Goal: Check status: Check status

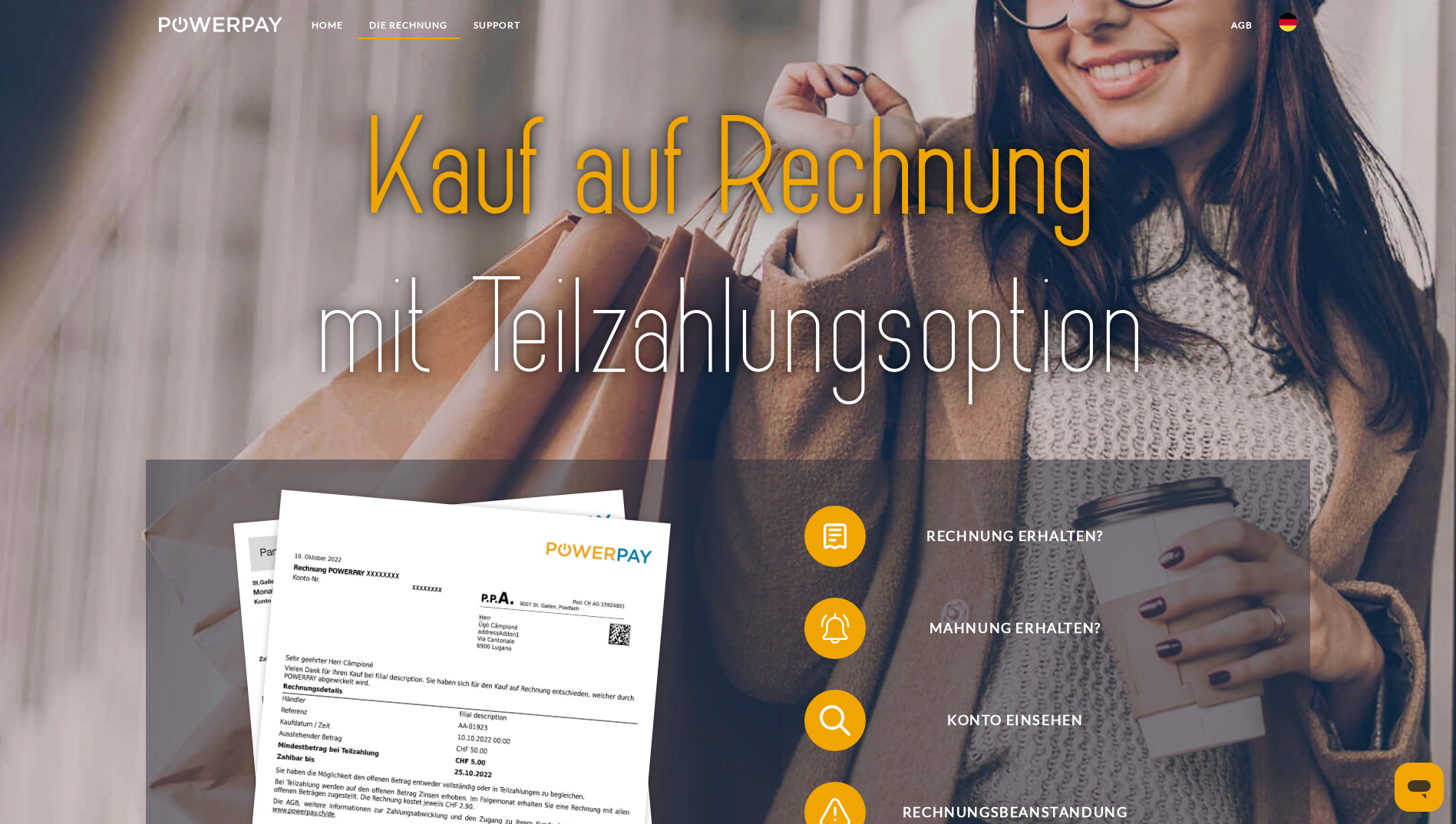
click at [419, 27] on link "DIE RECHNUNG" at bounding box center [408, 26] width 104 height 27
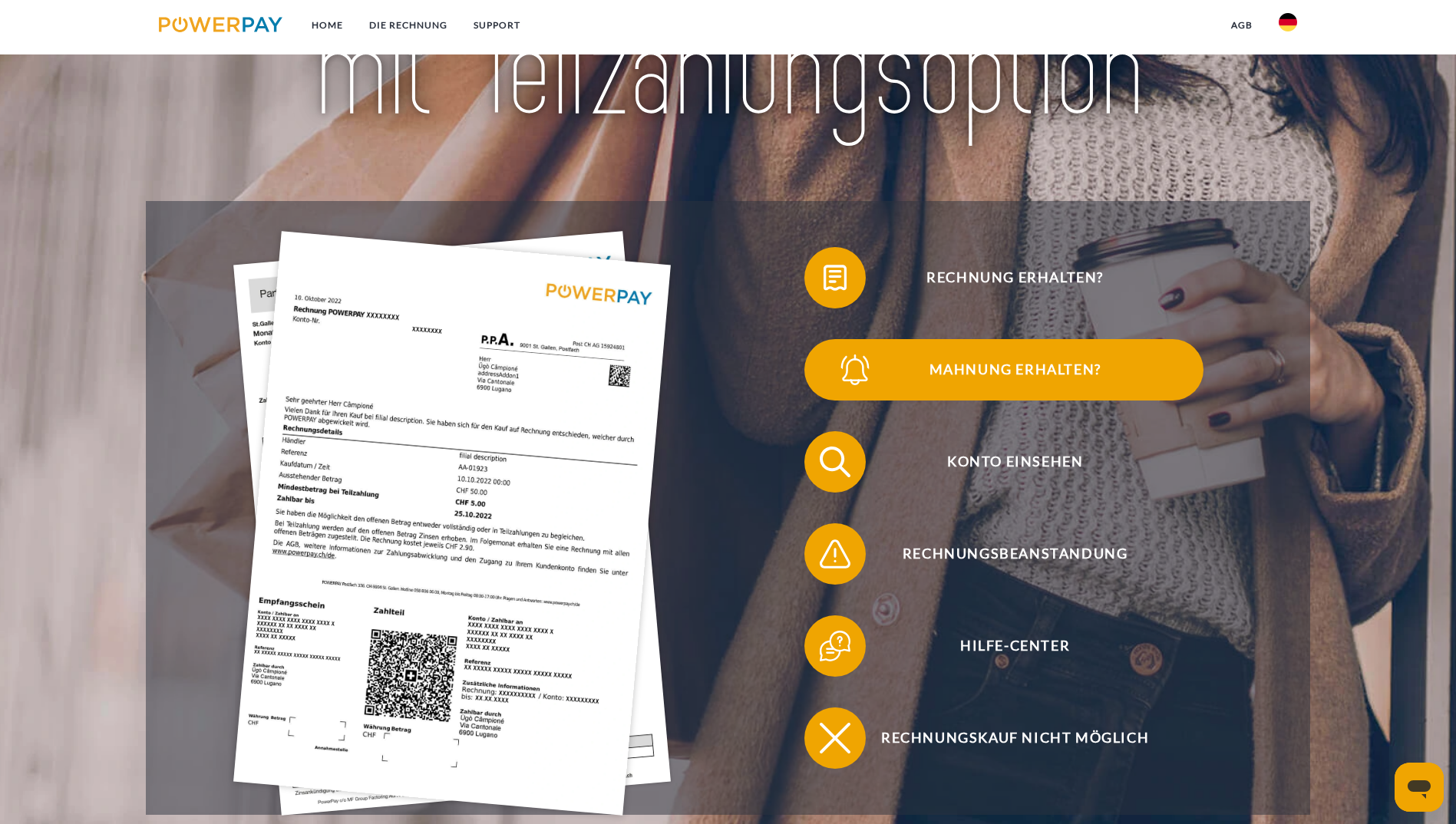
scroll to position [258, 0]
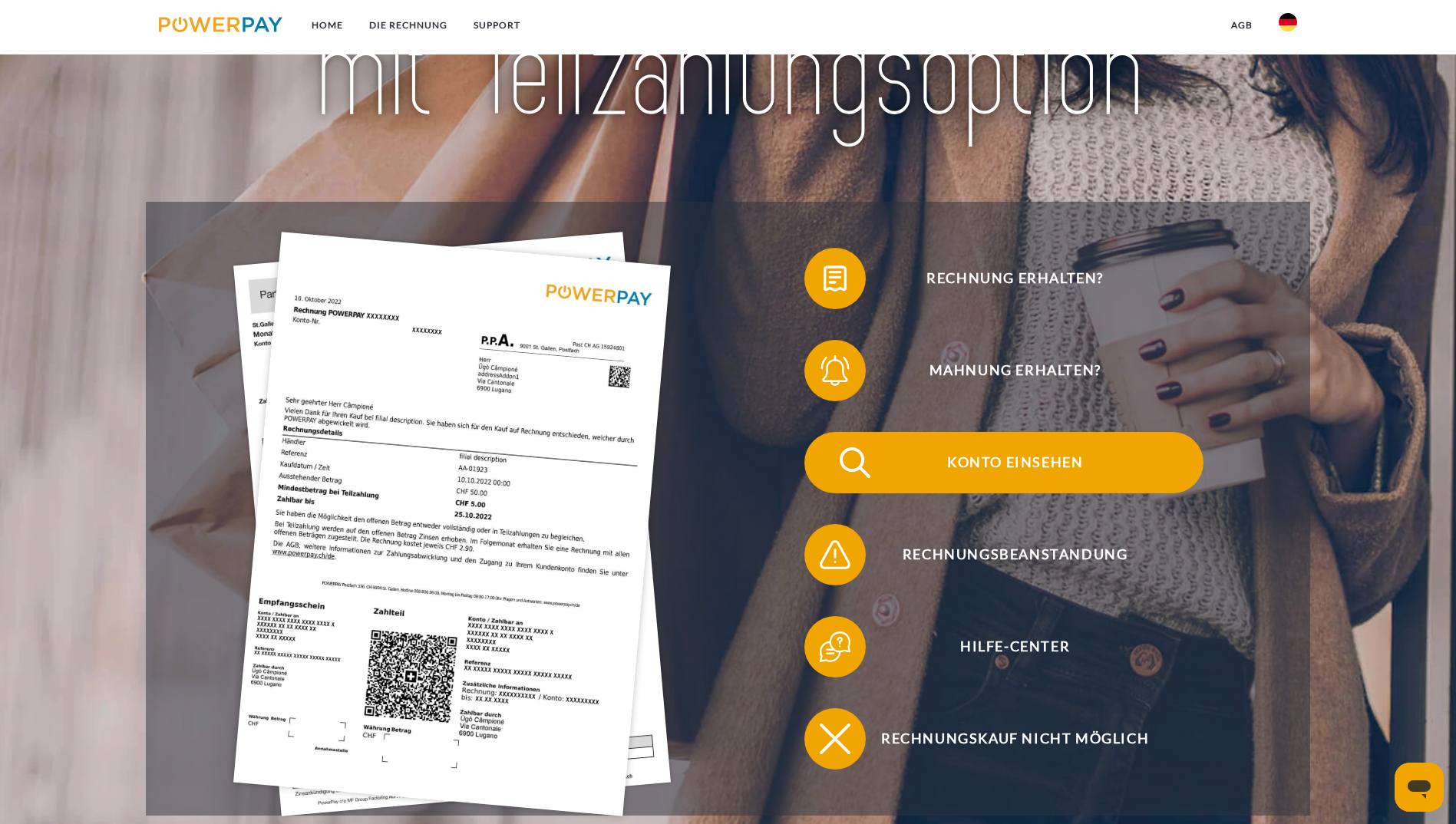
click at [827, 432] on span "Konto einsehen" at bounding box center [1014, 463] width 376 height 61
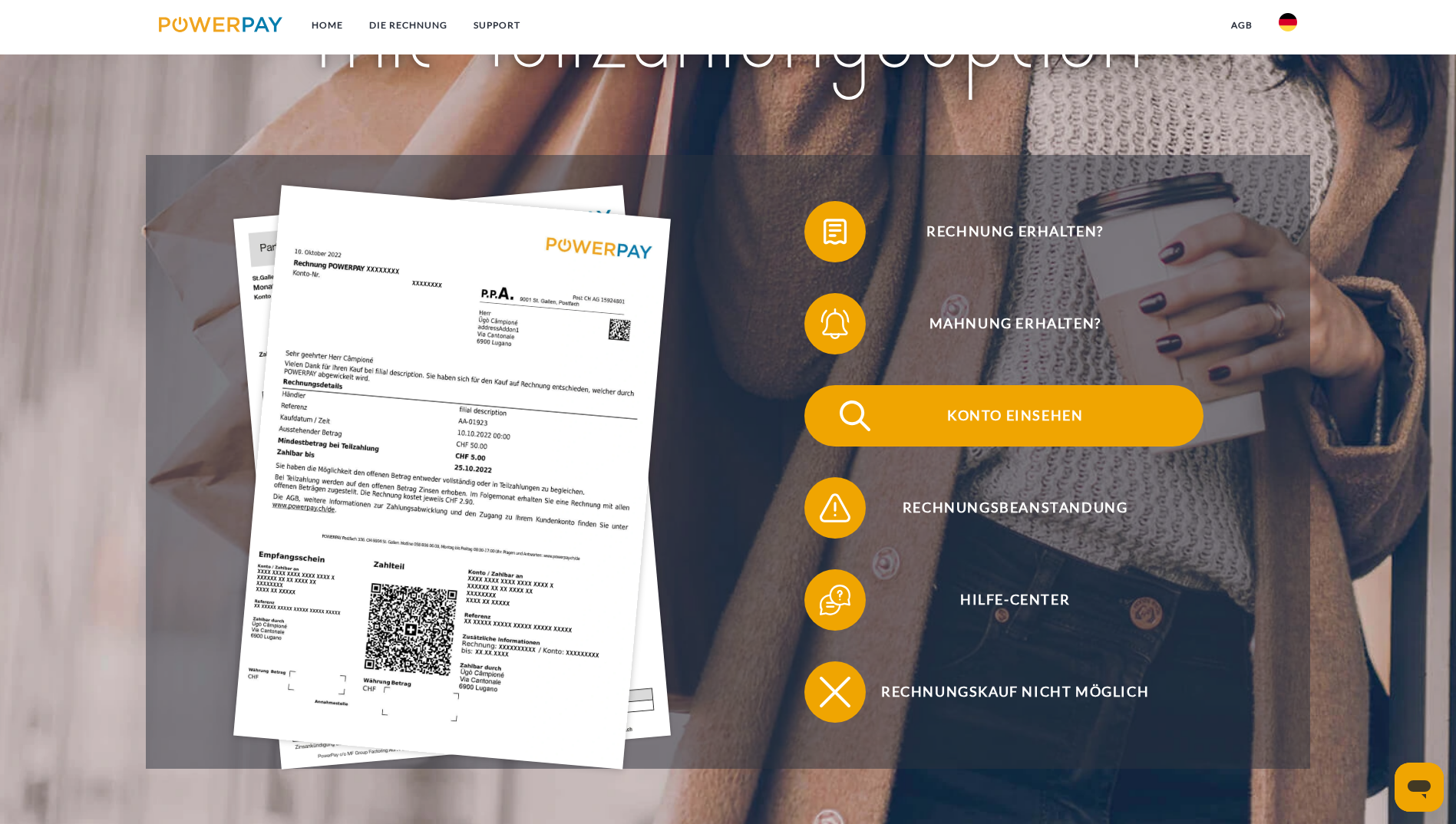
scroll to position [307, 0]
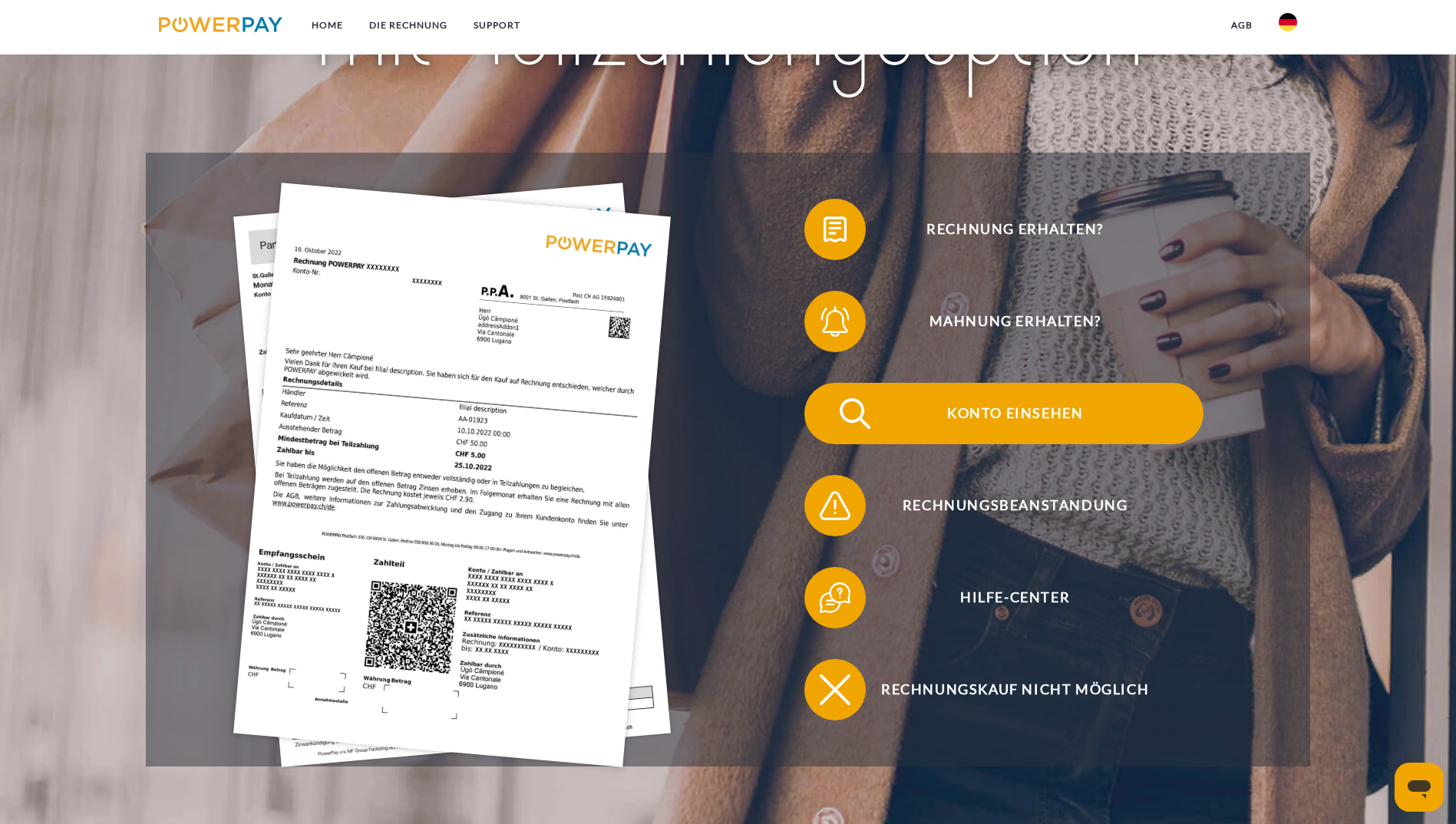
click at [827, 383] on span "Konto einsehen" at bounding box center [1014, 413] width 376 height 61
